Goal: Find specific page/section: Find specific page/section

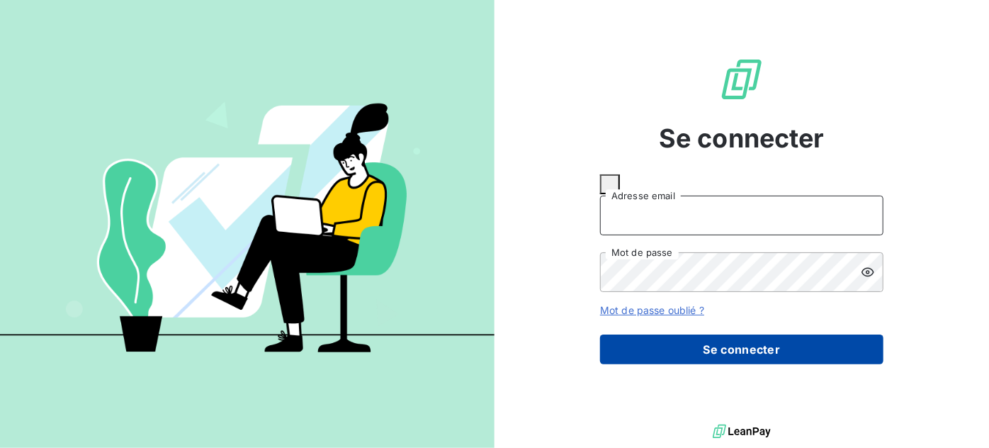
type input "[PERSON_NAME][EMAIL_ADDRESS][DOMAIN_NAME]"
click at [774, 337] on button "Se connecter" at bounding box center [741, 350] width 283 height 30
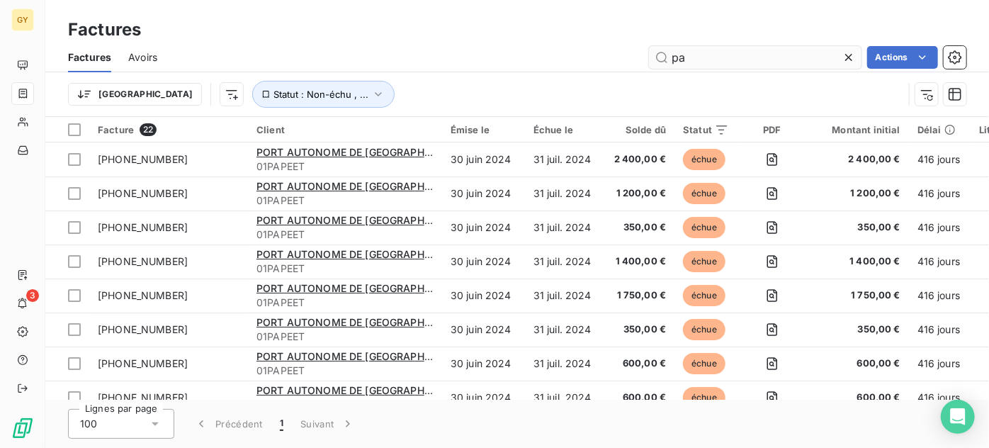
type input "p"
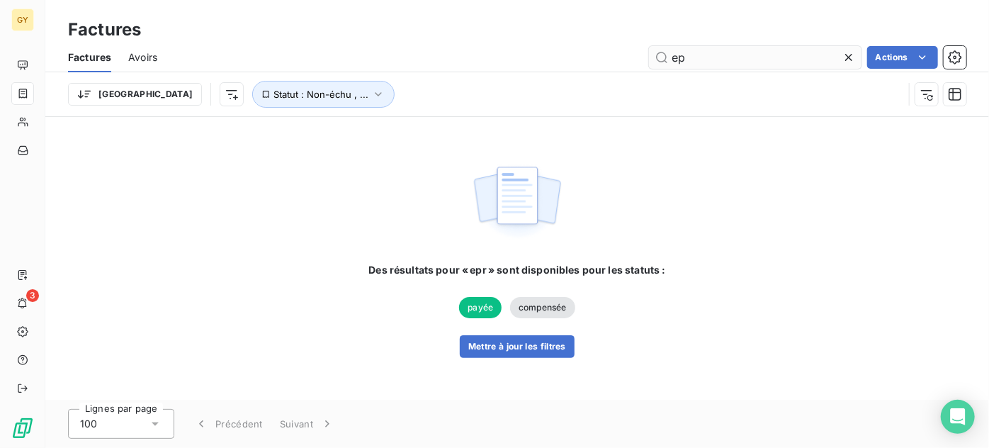
type input "e"
type input "s"
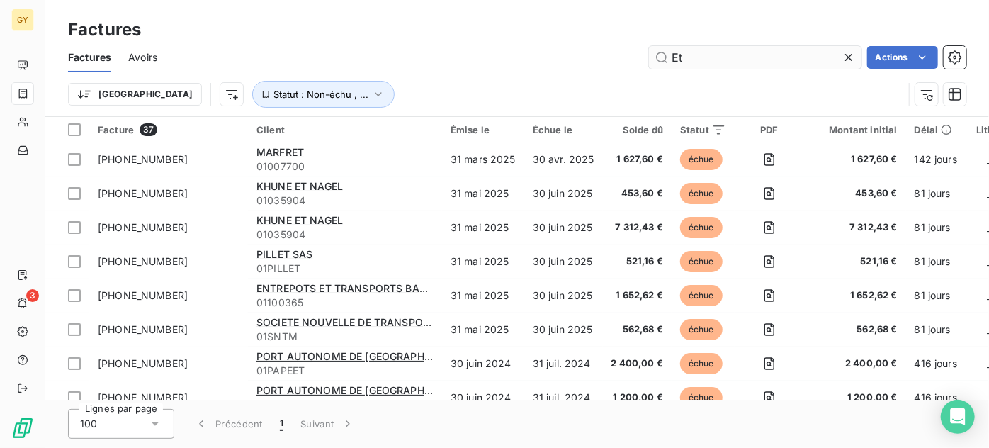
type input "E"
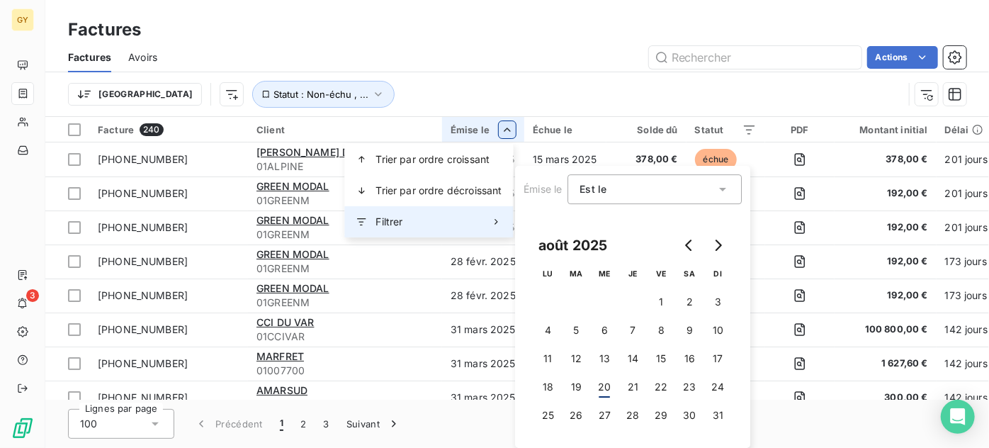
click at [417, 225] on div "Filtrer" at bounding box center [429, 221] width 169 height 31
click at [554, 325] on button "4" at bounding box center [548, 330] width 28 height 28
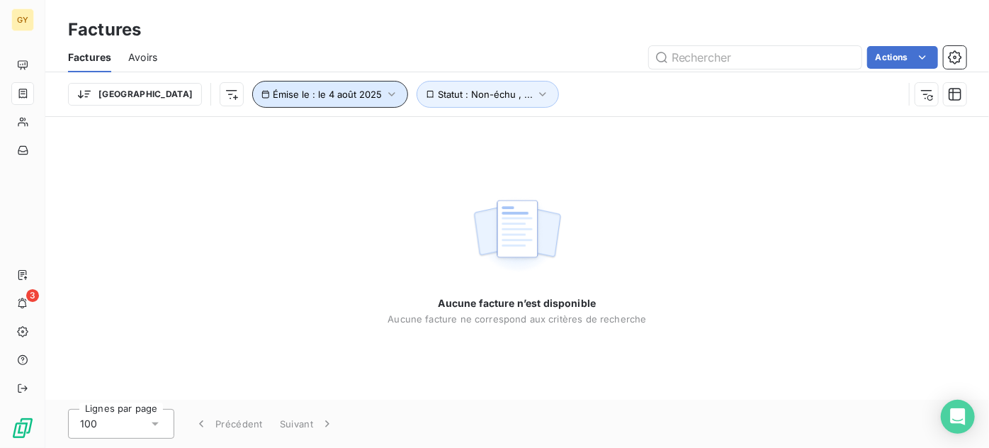
click at [389, 93] on icon "button" at bounding box center [392, 94] width 6 height 4
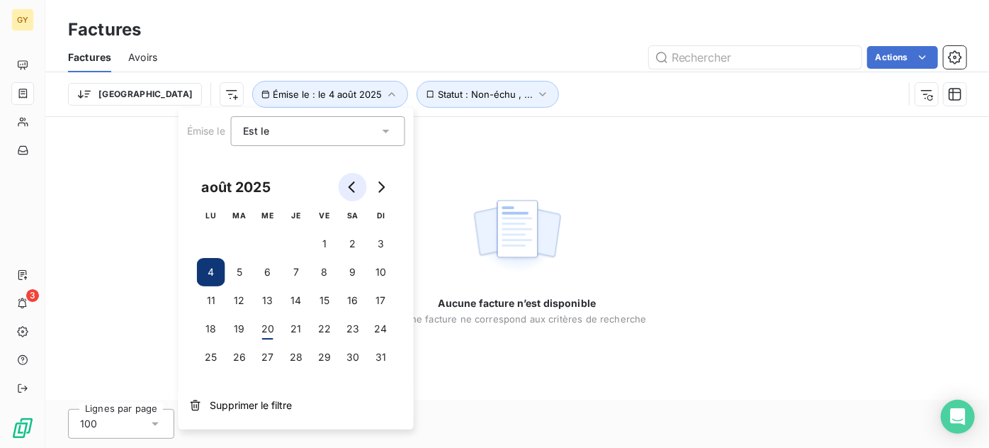
click at [347, 188] on icon "Go to previous month" at bounding box center [352, 186] width 11 height 11
click at [300, 362] on button "31" at bounding box center [296, 357] width 28 height 28
click at [695, 251] on div "Aucune facture n’est disponible Aucune facture ne correspond aux critères de re…" at bounding box center [517, 258] width 944 height 283
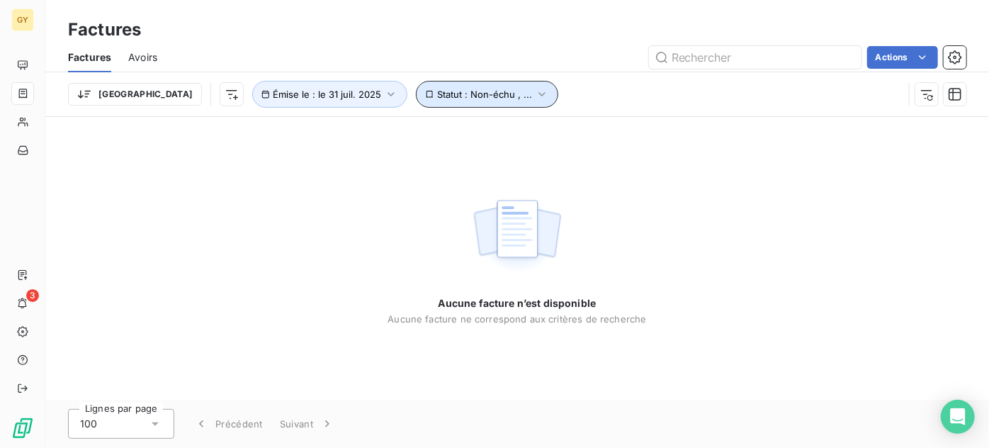
click at [539, 94] on icon "button" at bounding box center [542, 94] width 6 height 4
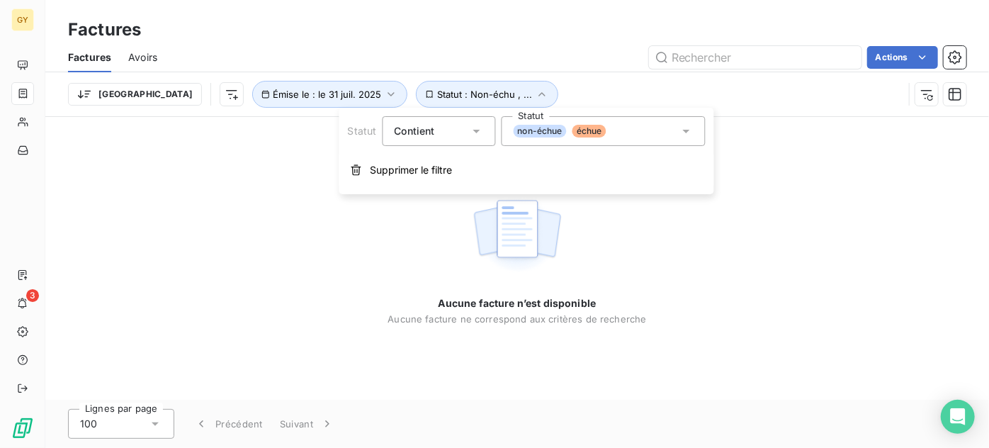
click at [683, 130] on icon at bounding box center [685, 132] width 7 height 4
click at [831, 146] on div "Aucune facture n’est disponible Aucune facture ne correspond aux critères de re…" at bounding box center [517, 258] width 944 height 283
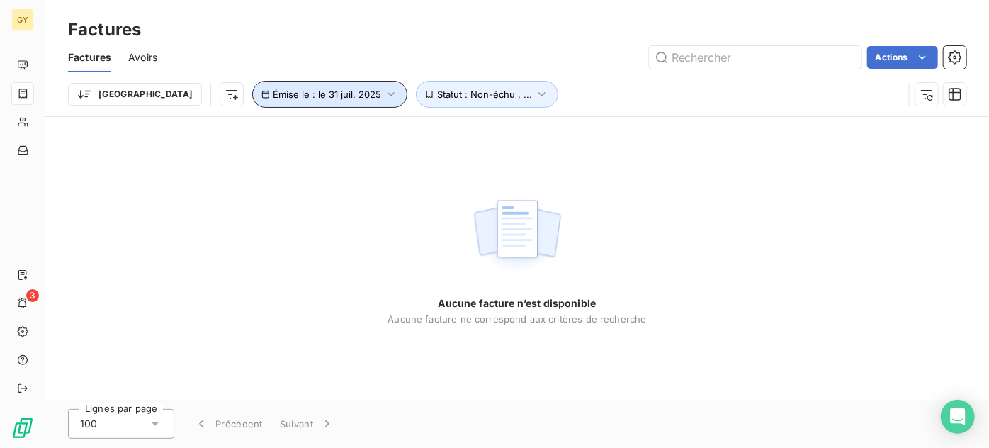
click at [384, 95] on icon "button" at bounding box center [391, 94] width 14 height 14
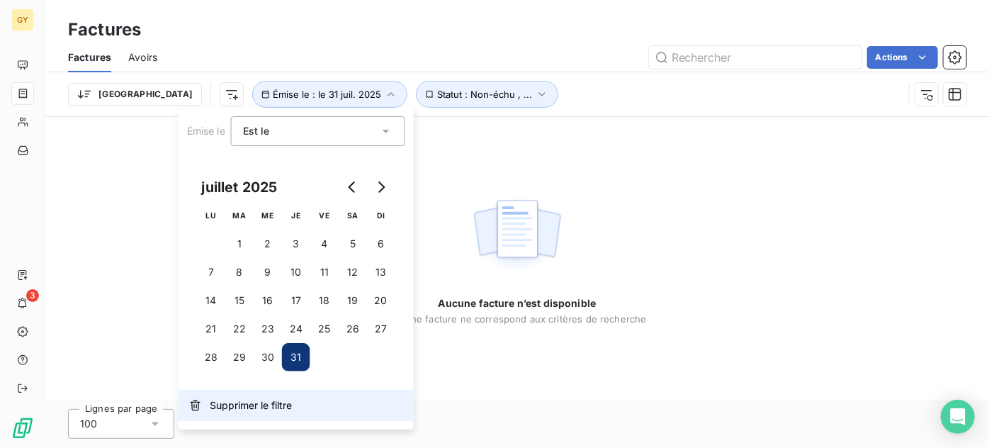
click at [234, 402] on span "Supprimer le filtre" at bounding box center [251, 405] width 82 height 14
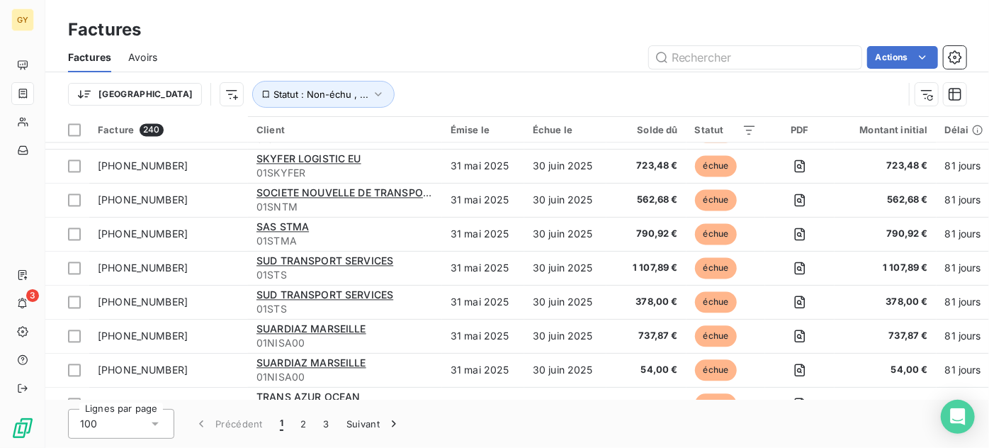
scroll to position [1281, 0]
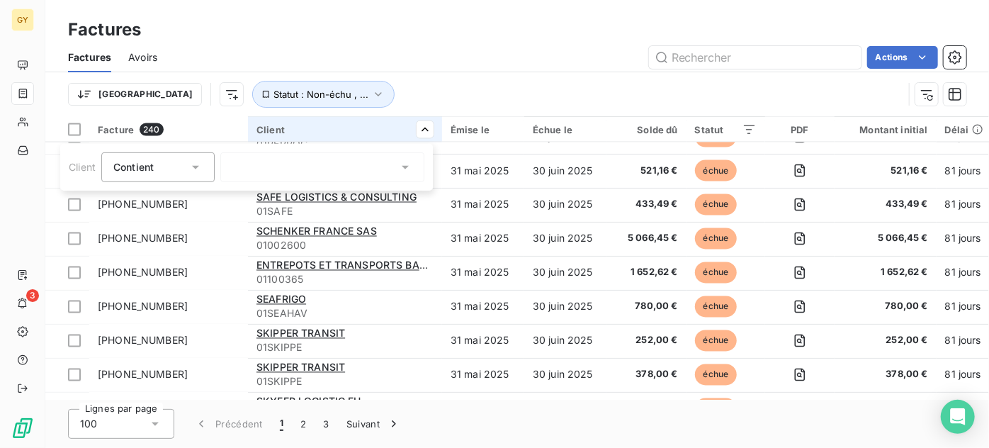
click at [173, 166] on div "Contient" at bounding box center [150, 167] width 75 height 20
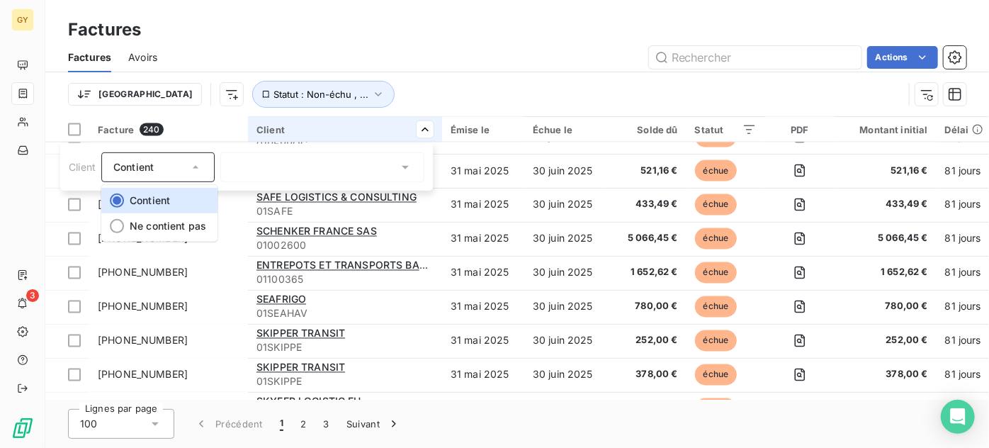
click at [262, 167] on div at bounding box center [322, 167] width 204 height 30
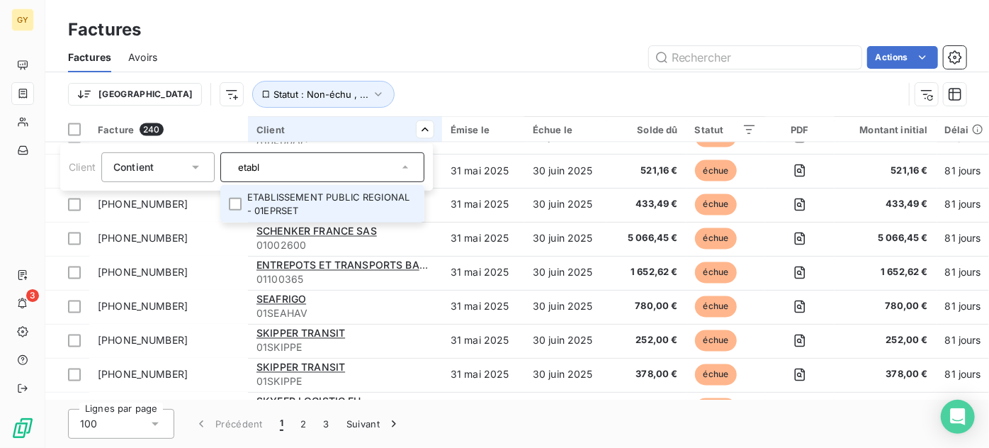
type input "etabl"
click at [274, 206] on li "ETABLISSEMENT PUBLIC REGIONAL - 01EPRSET" at bounding box center [322, 204] width 204 height 38
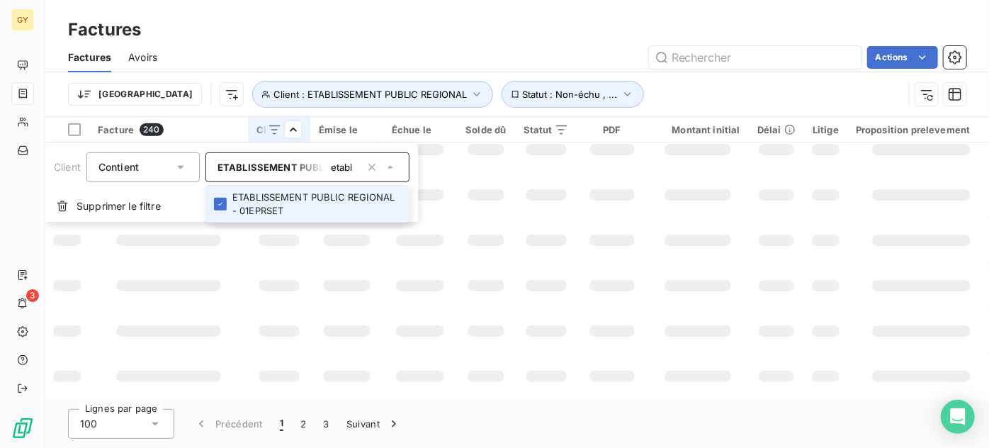
scroll to position [429, 0]
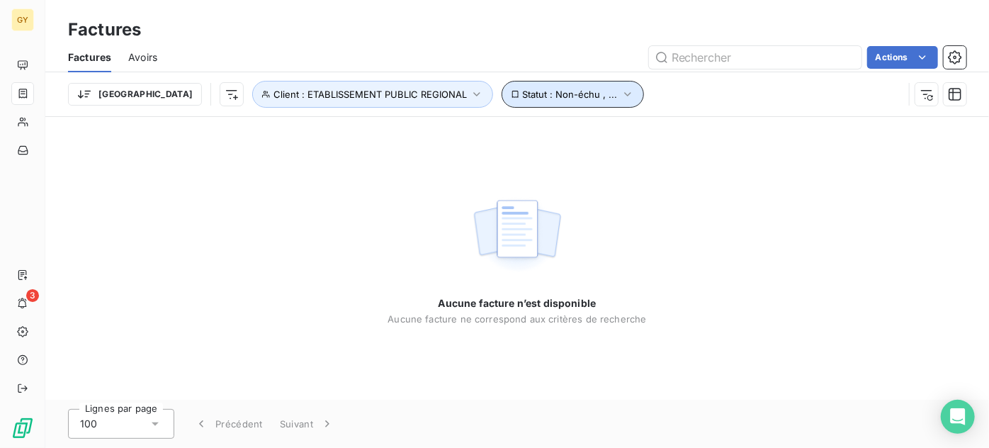
click at [624, 94] on icon "button" at bounding box center [627, 94] width 6 height 4
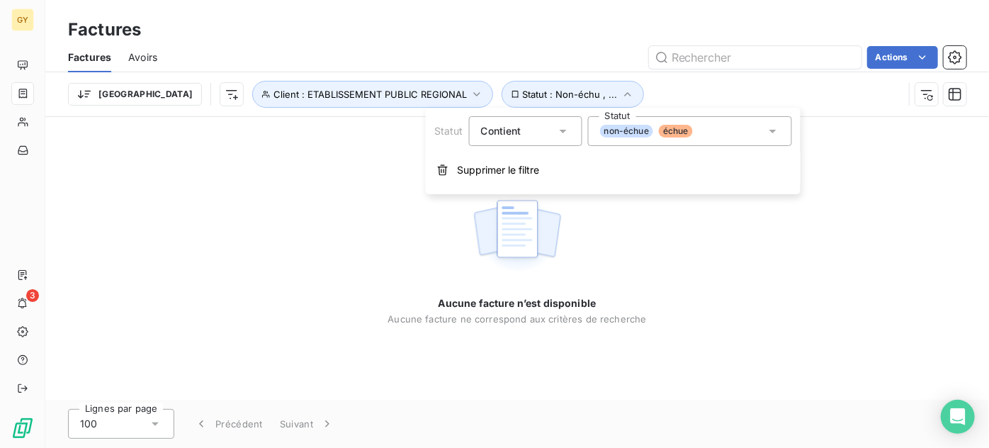
click at [772, 135] on icon at bounding box center [773, 131] width 14 height 14
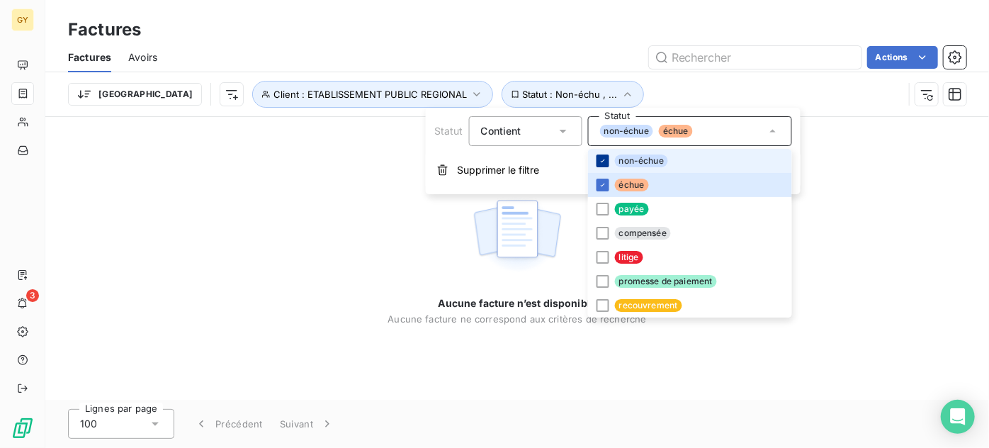
click at [601, 157] on icon at bounding box center [603, 161] width 9 height 9
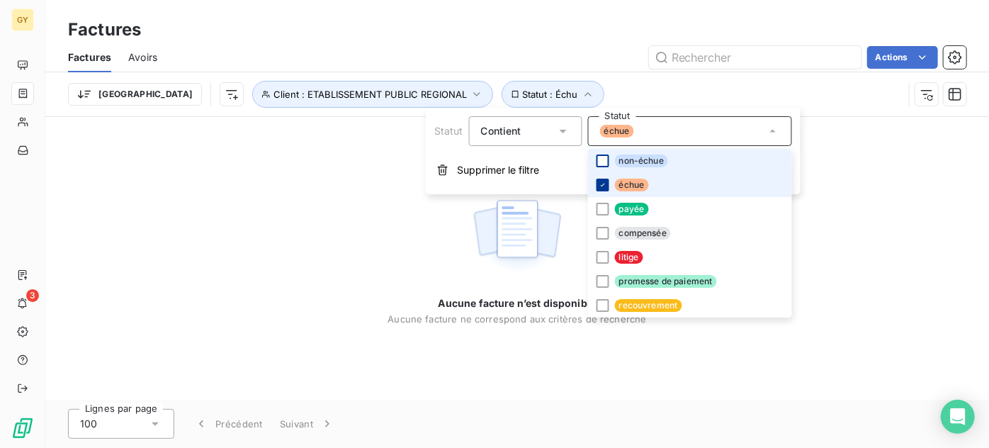
click at [604, 183] on icon at bounding box center [603, 185] width 9 height 9
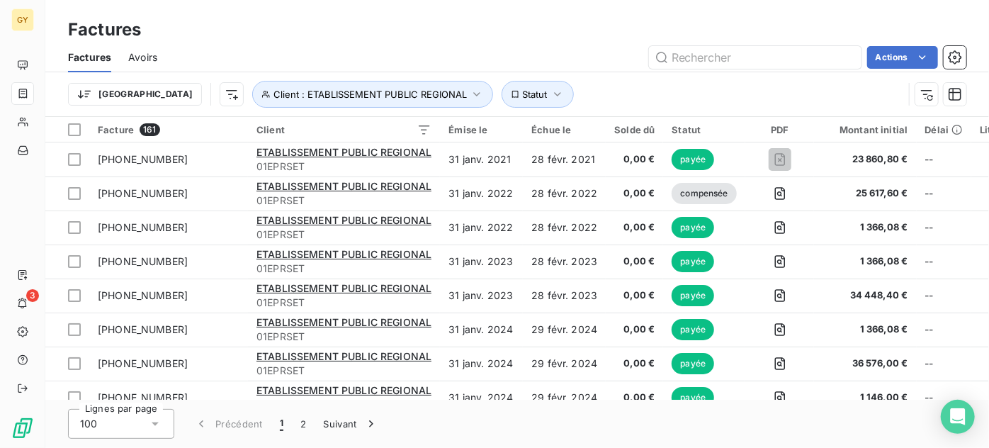
click at [599, 47] on div "Actions" at bounding box center [570, 57] width 792 height 23
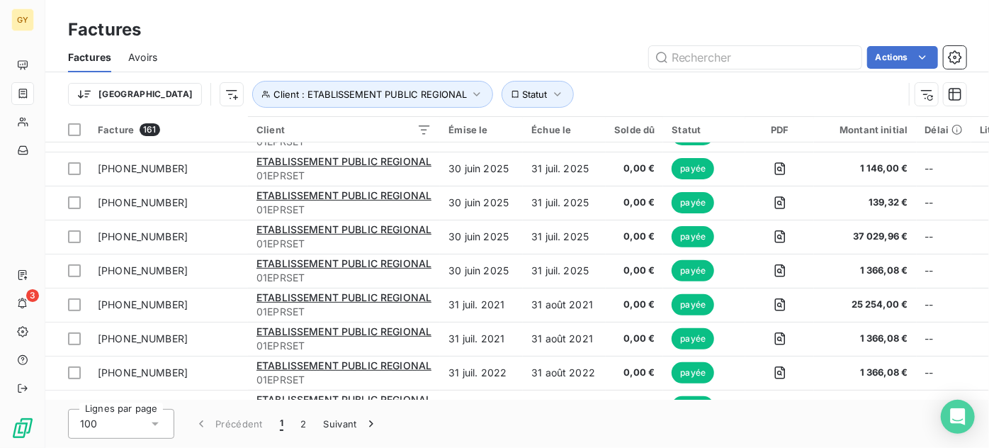
scroll to position [3092, 0]
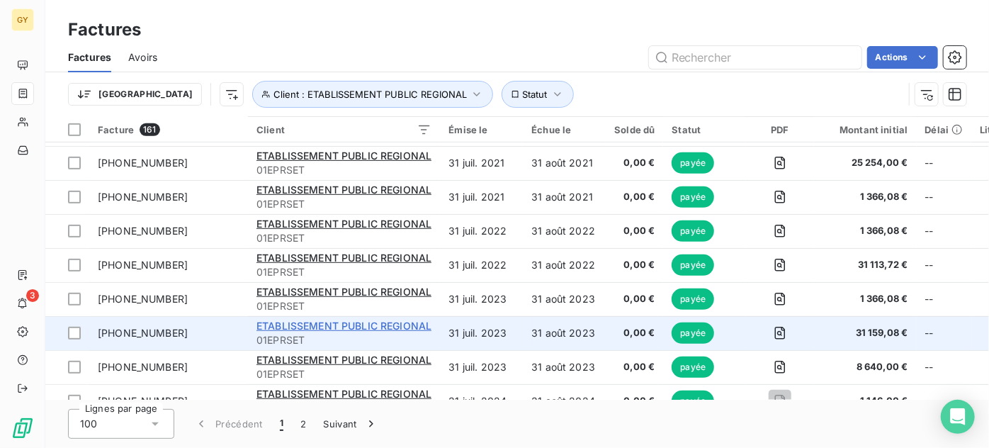
click at [313, 321] on span "ETABLISSEMENT PUBLIC REGIONAL" at bounding box center [344, 326] width 175 height 12
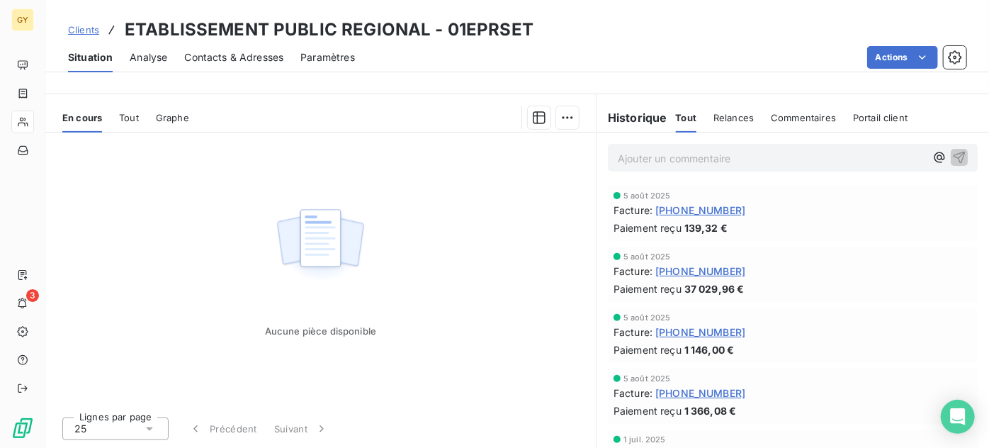
scroll to position [213, 0]
click at [707, 271] on span "06-25-02394" at bounding box center [701, 271] width 90 height 15
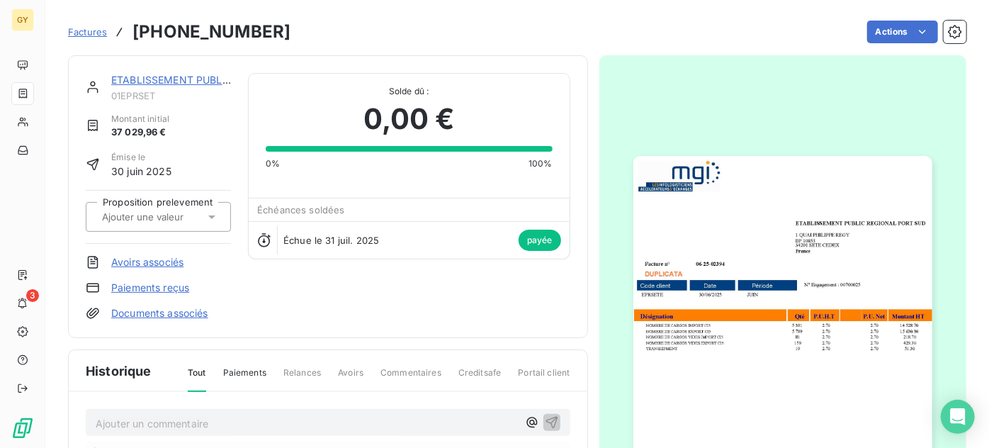
click at [710, 342] on img "button" at bounding box center [783, 367] width 299 height 422
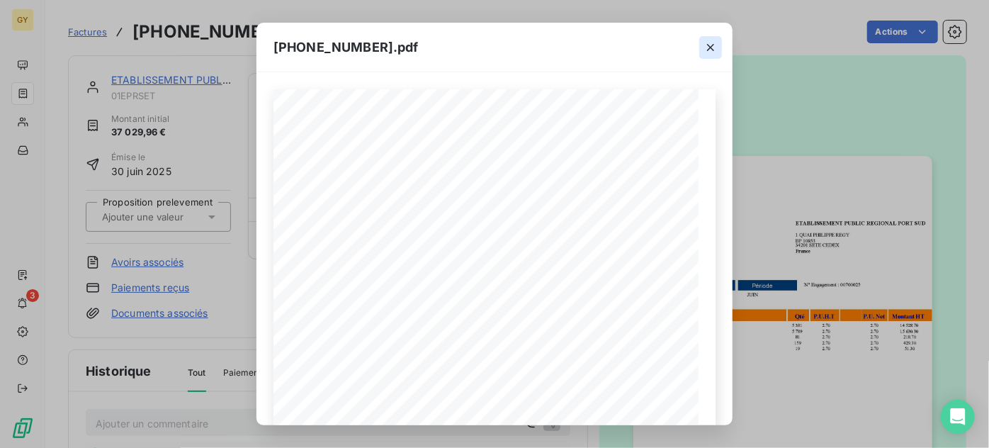
click at [712, 45] on icon "button" at bounding box center [710, 47] width 7 height 7
